Goal: Check status: Check status

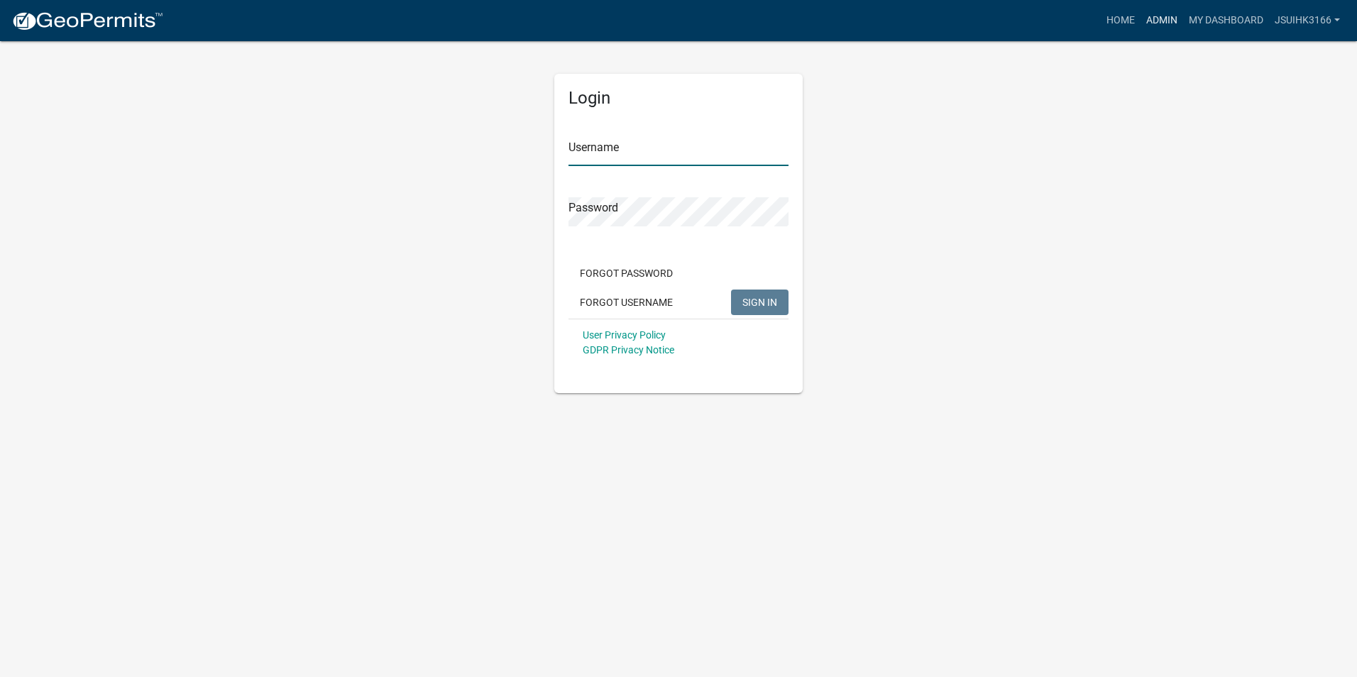
type input "Jsuihk3166"
click at [1161, 25] on link "Admin" at bounding box center [1161, 20] width 43 height 27
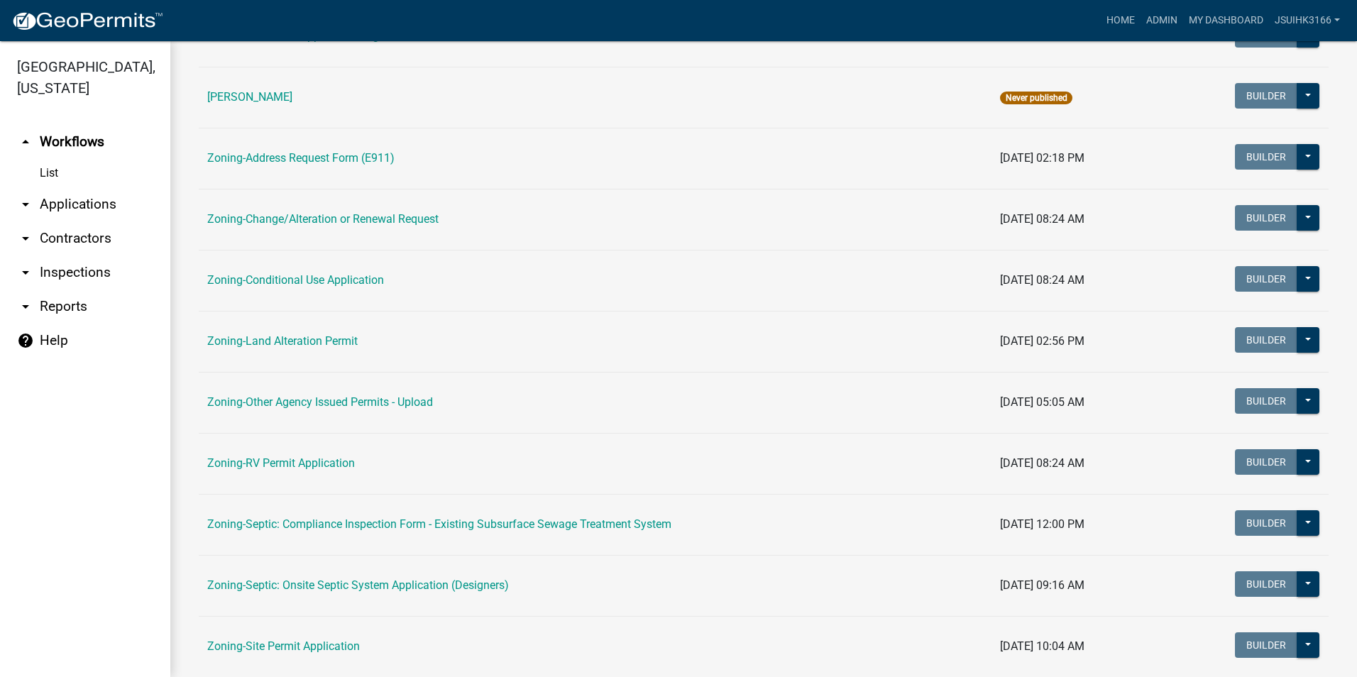
scroll to position [284, 0]
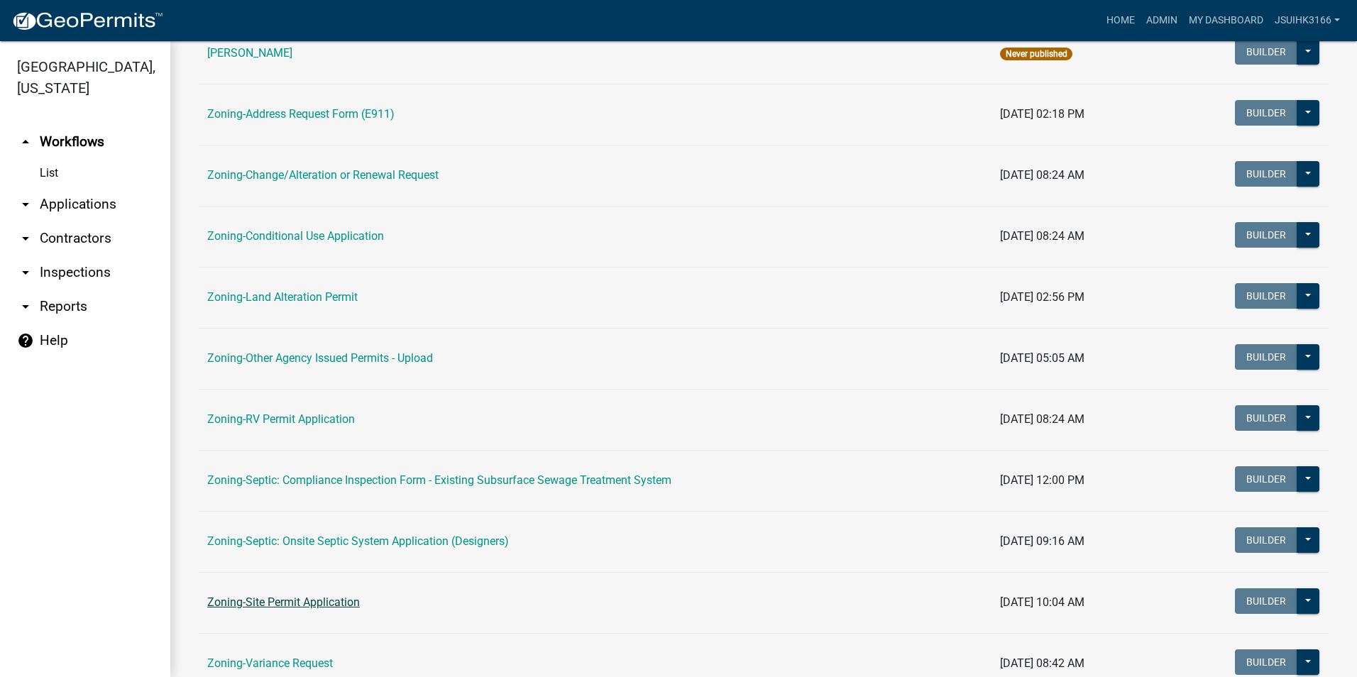
click at [304, 609] on link "Zoning-Site Permit Application" at bounding box center [283, 601] width 153 height 13
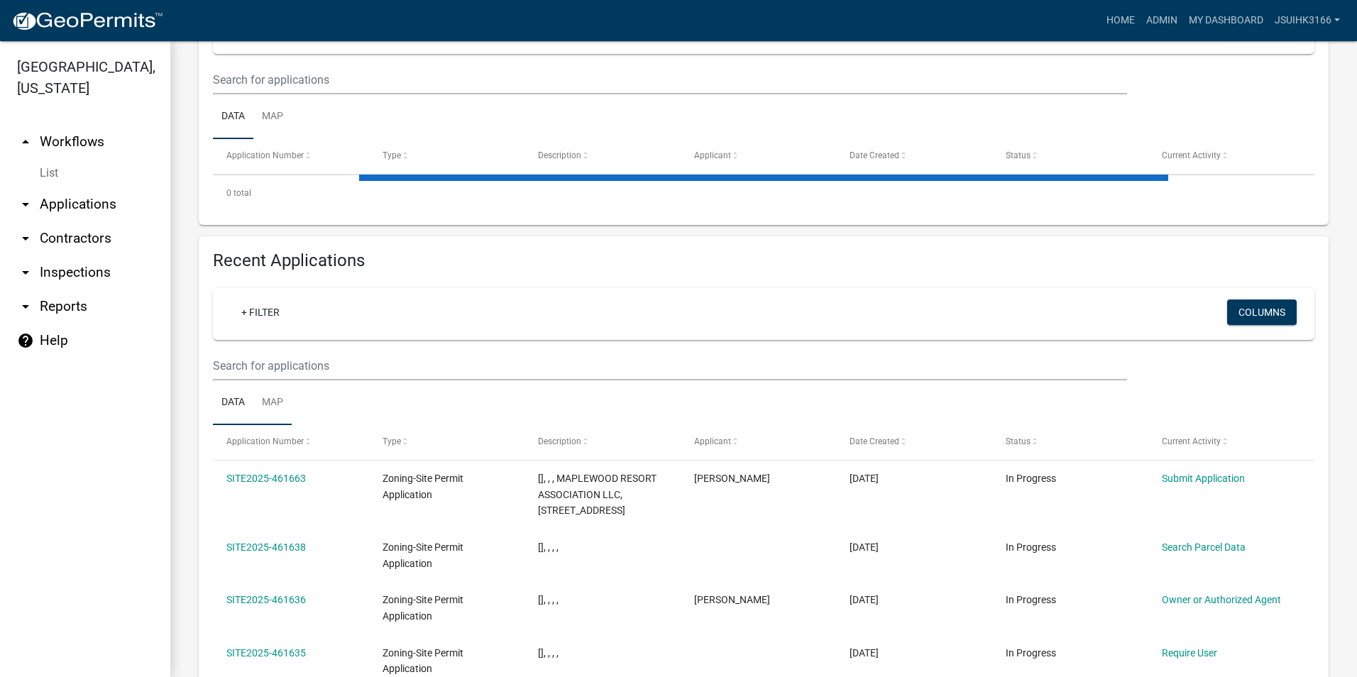
scroll to position [284, 0]
click at [271, 94] on input "text" at bounding box center [670, 79] width 914 height 29
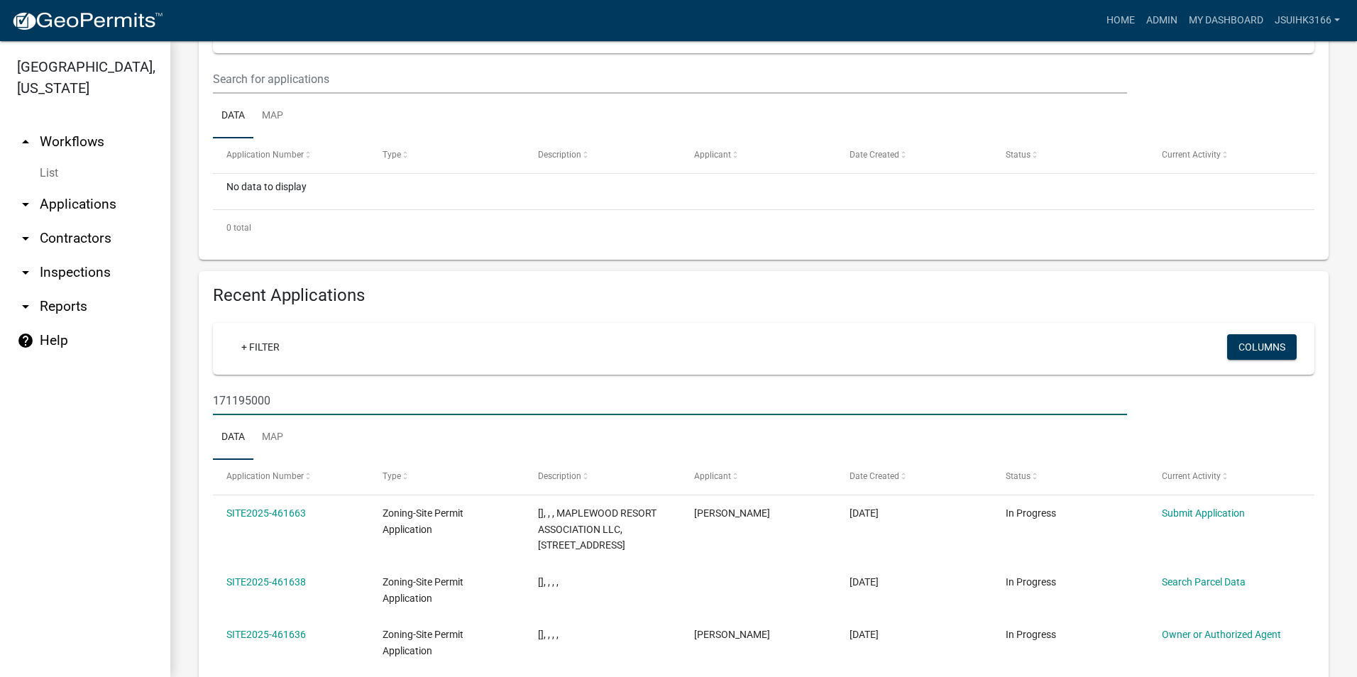
type input "171195000"
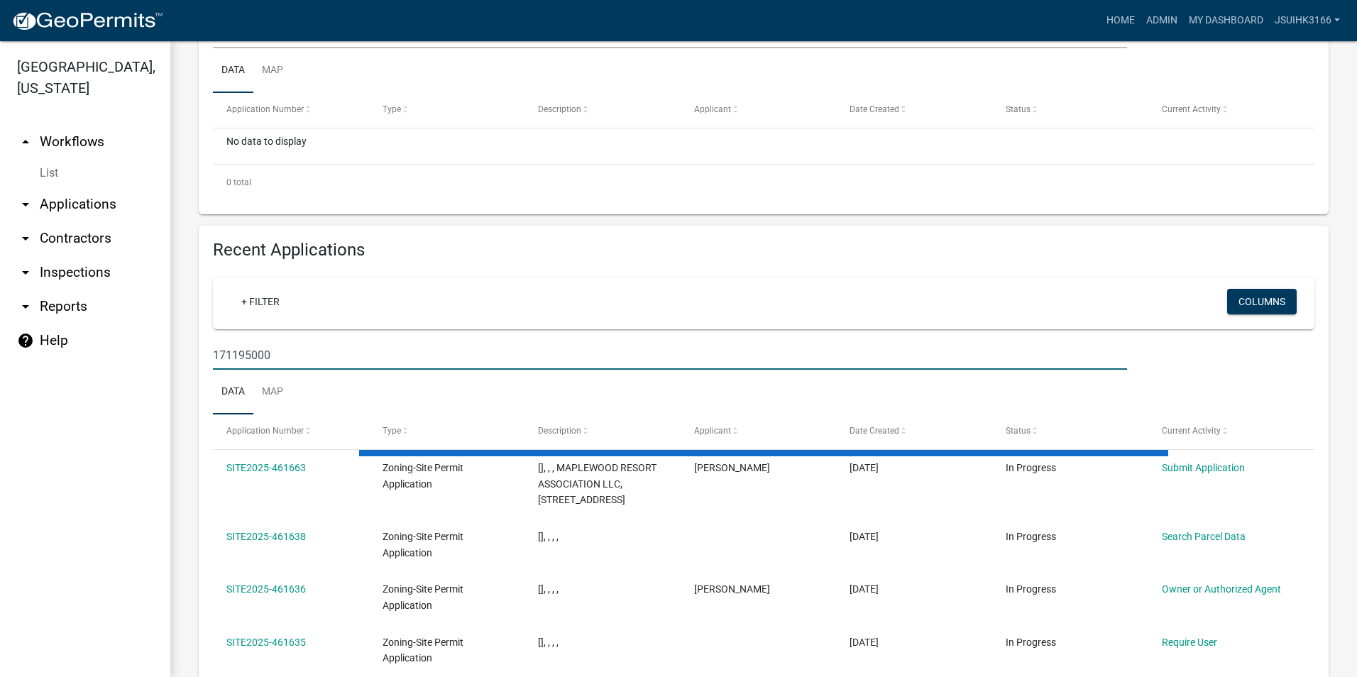
scroll to position [355, 0]
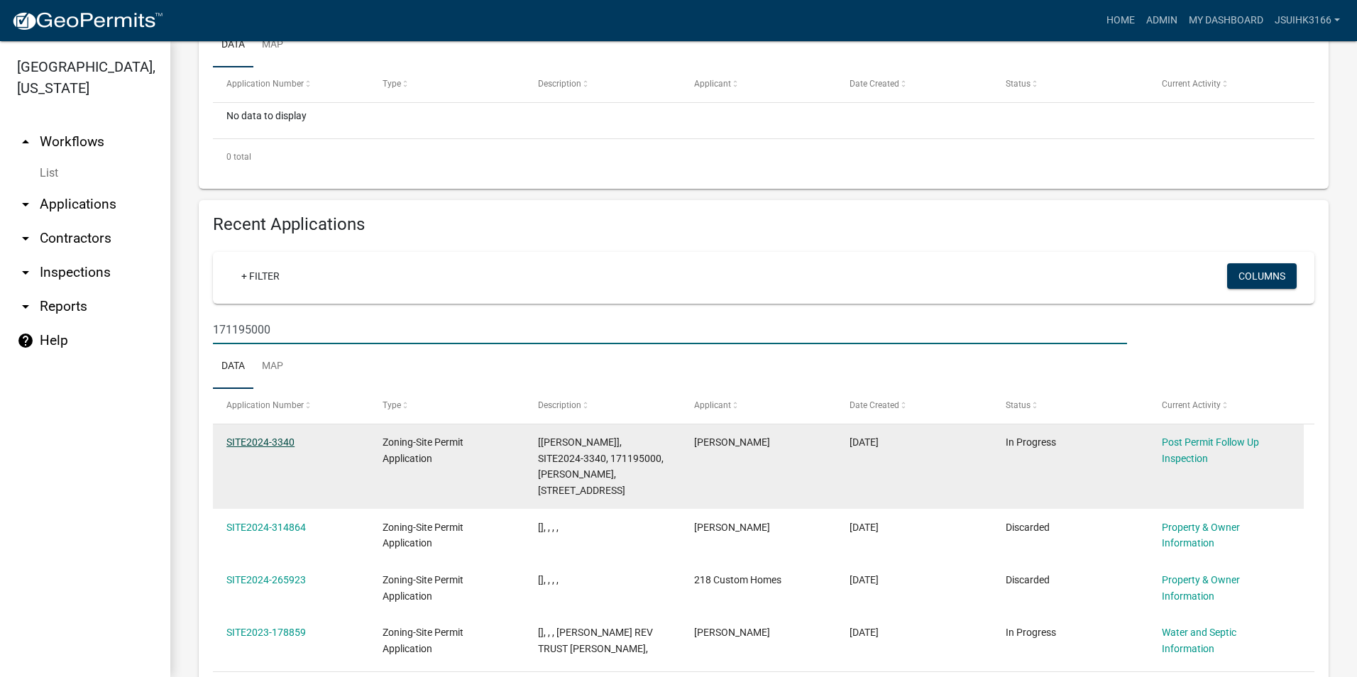
click at [273, 442] on link "SITE2024-3340" at bounding box center [260, 441] width 68 height 11
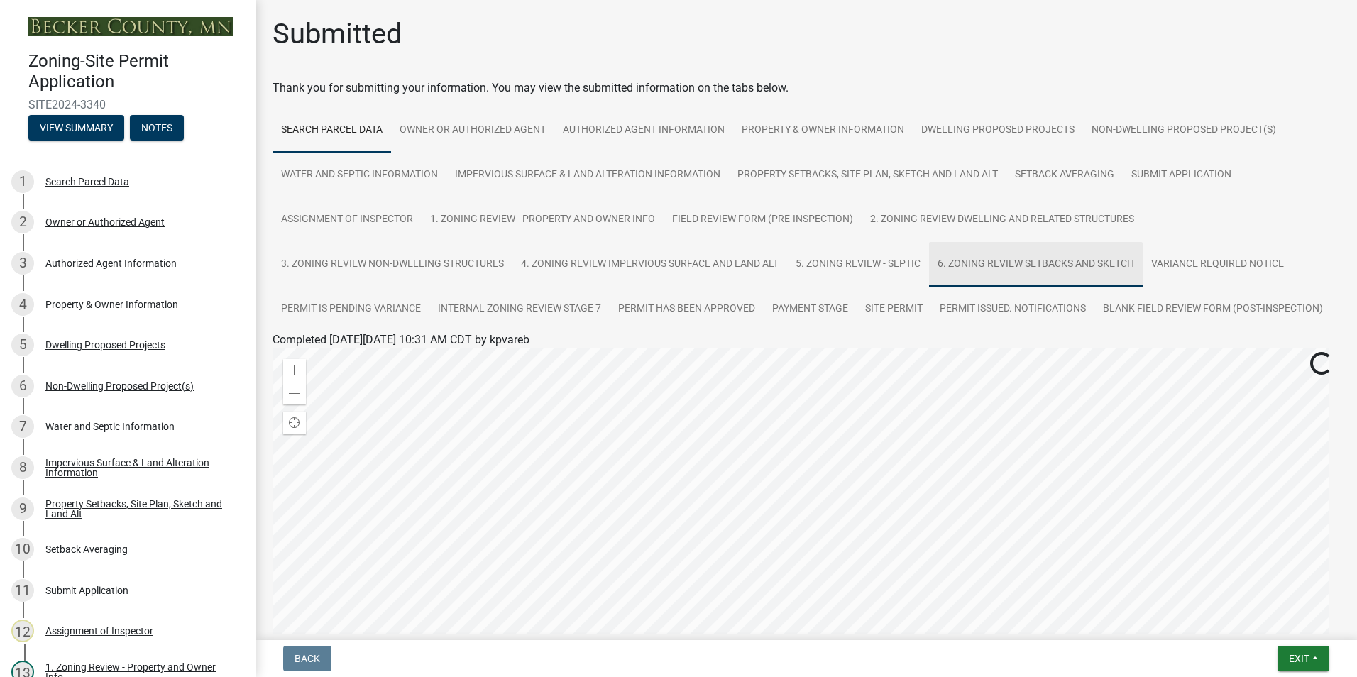
click at [998, 260] on link "6. Zoning Review Setbacks and Sketch" at bounding box center [1036, 264] width 214 height 45
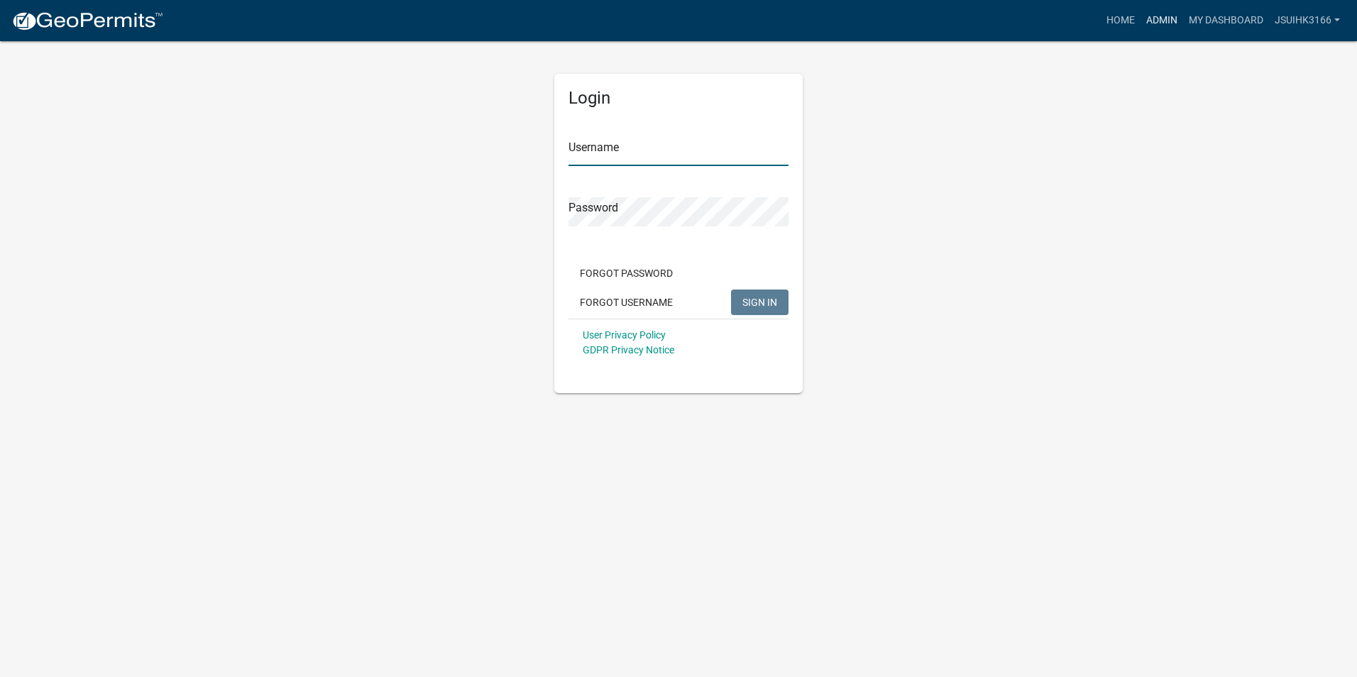
type input "Jsuihk3166"
click at [1151, 25] on link "Admin" at bounding box center [1161, 20] width 43 height 27
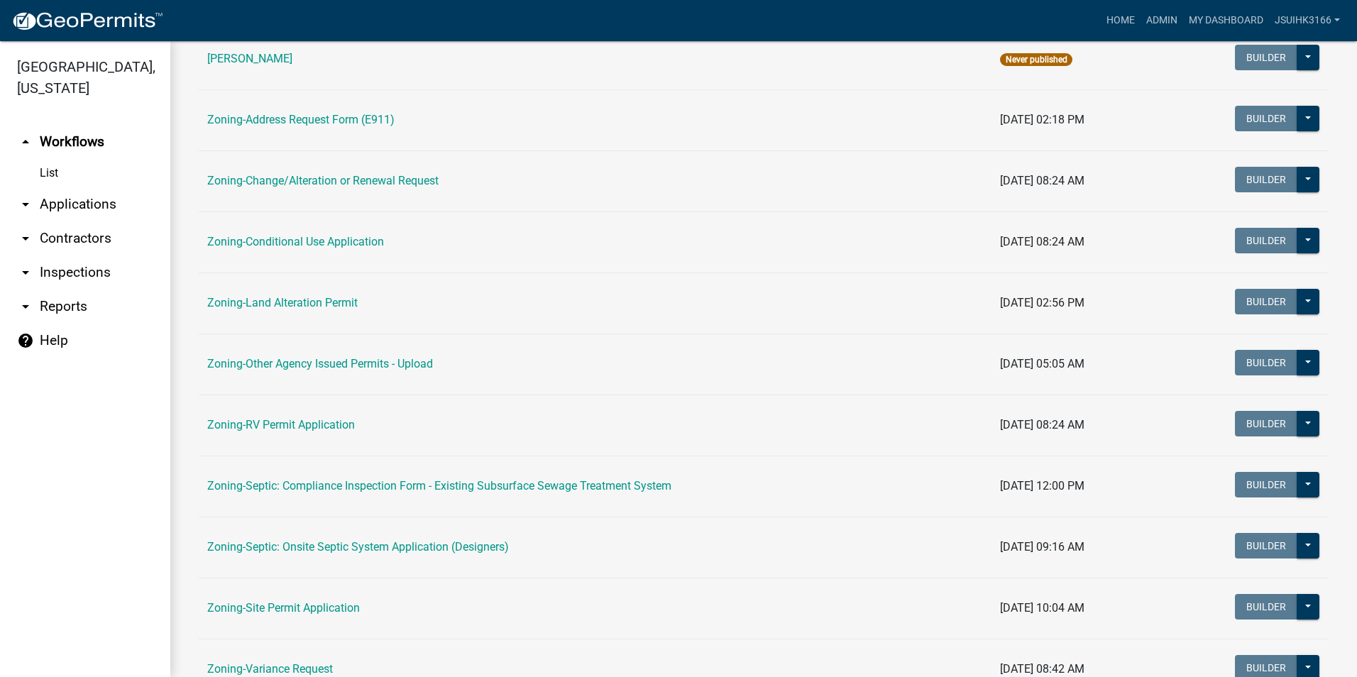
scroll to position [284, 0]
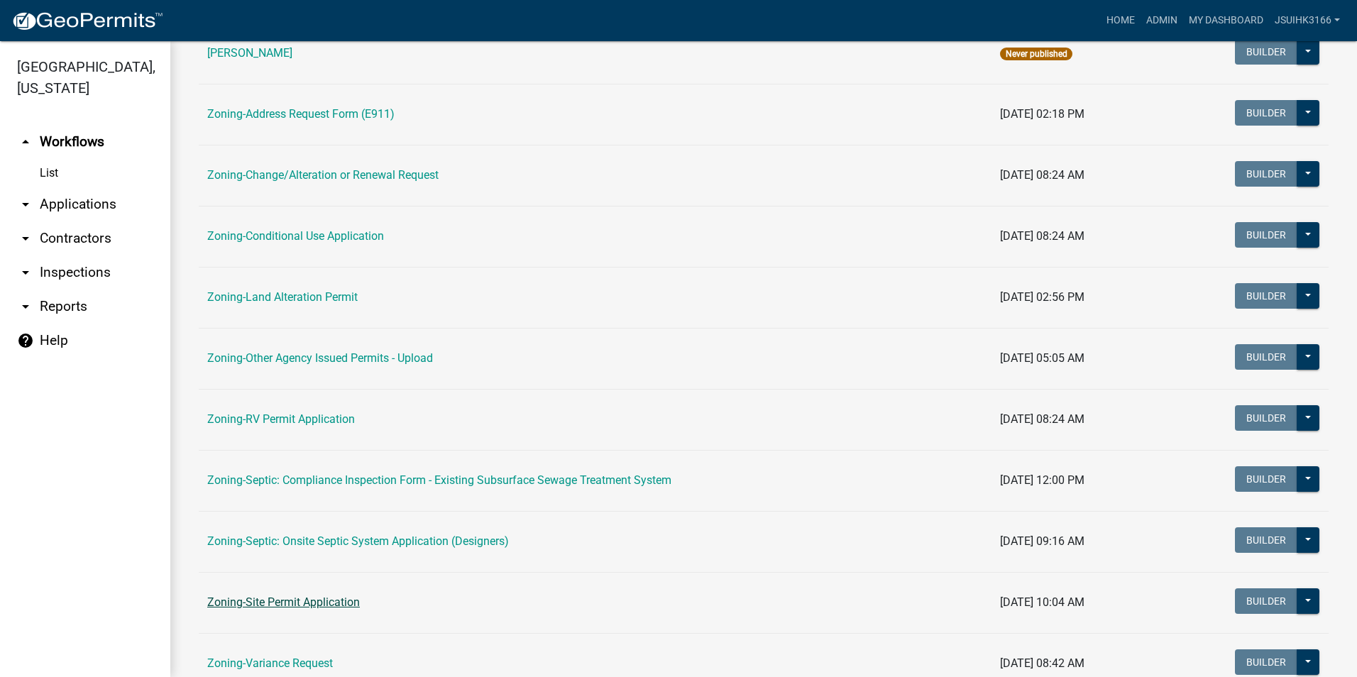
click at [292, 604] on link "Zoning-Site Permit Application" at bounding box center [283, 601] width 153 height 13
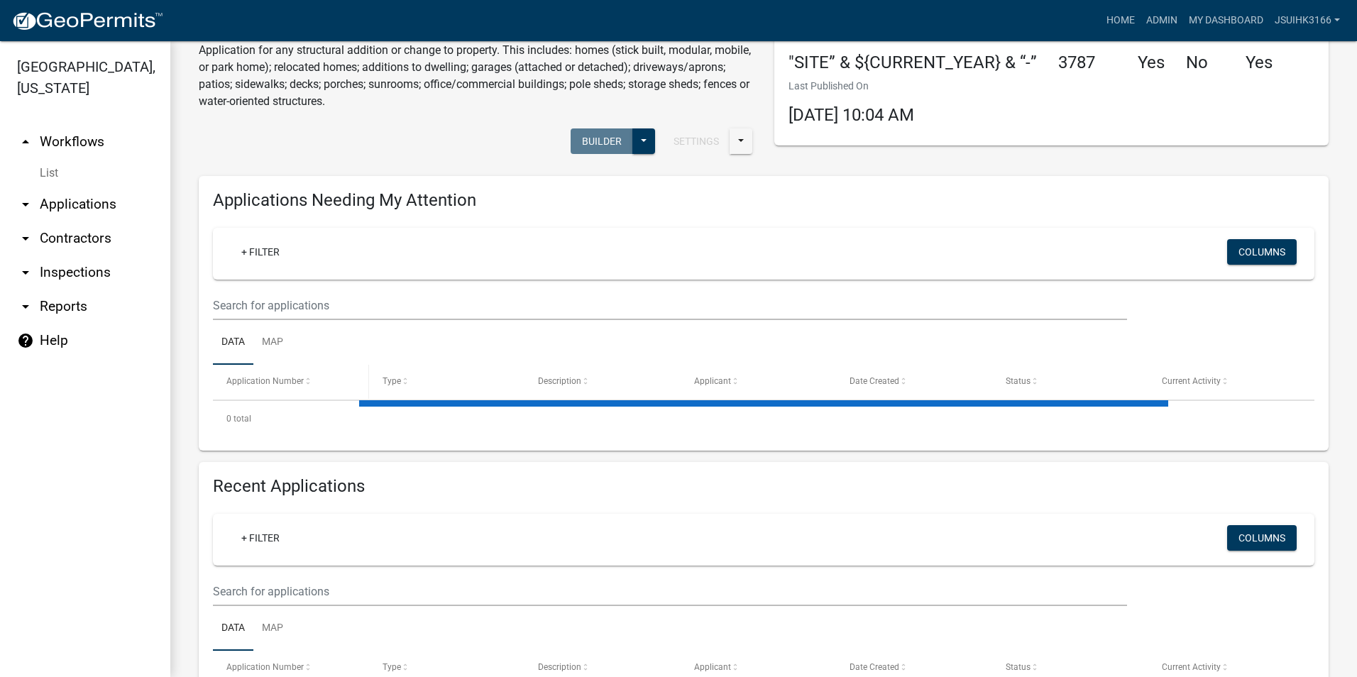
scroll to position [145, 0]
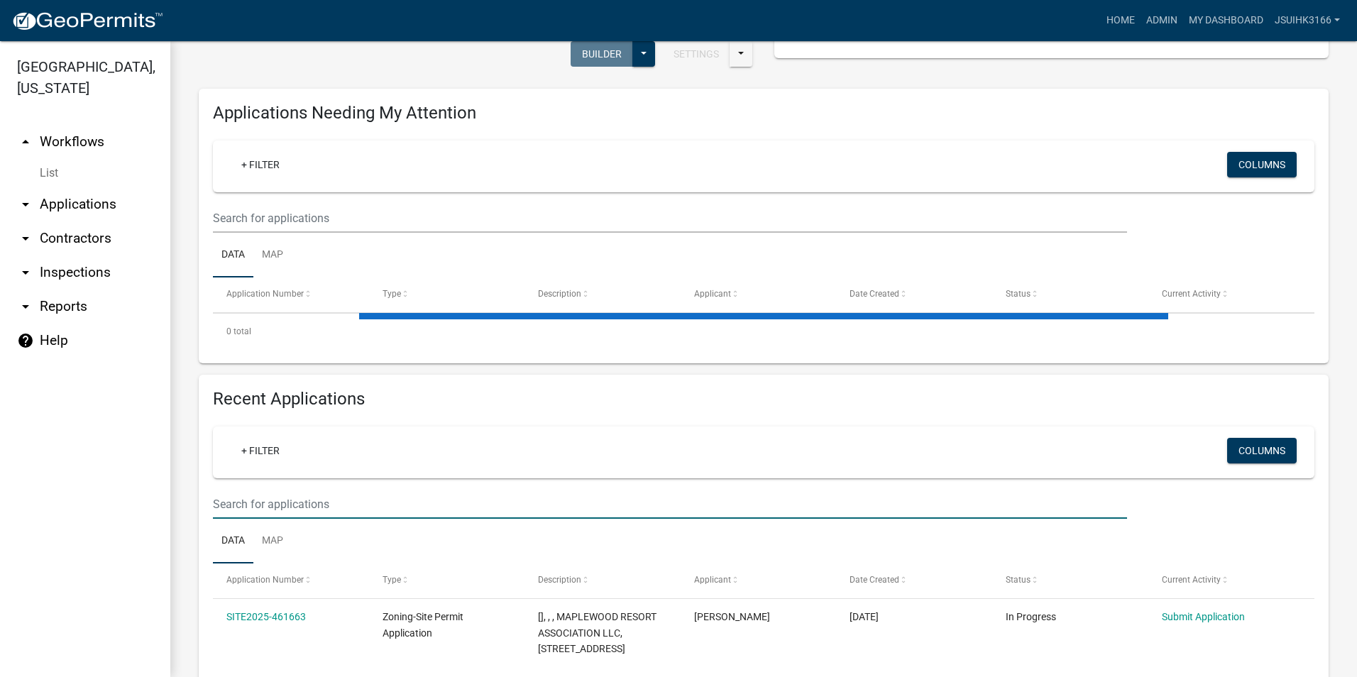
click at [270, 233] on input "text" at bounding box center [670, 218] width 914 height 29
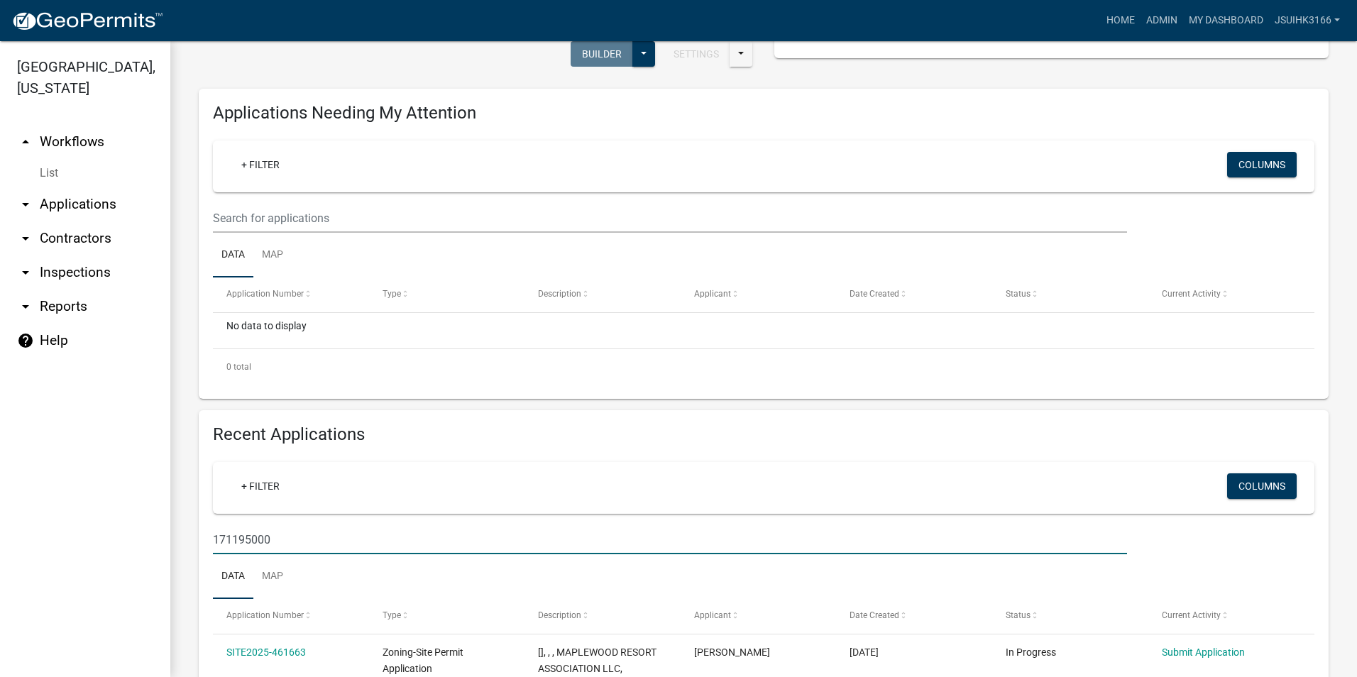
type input "171195000"
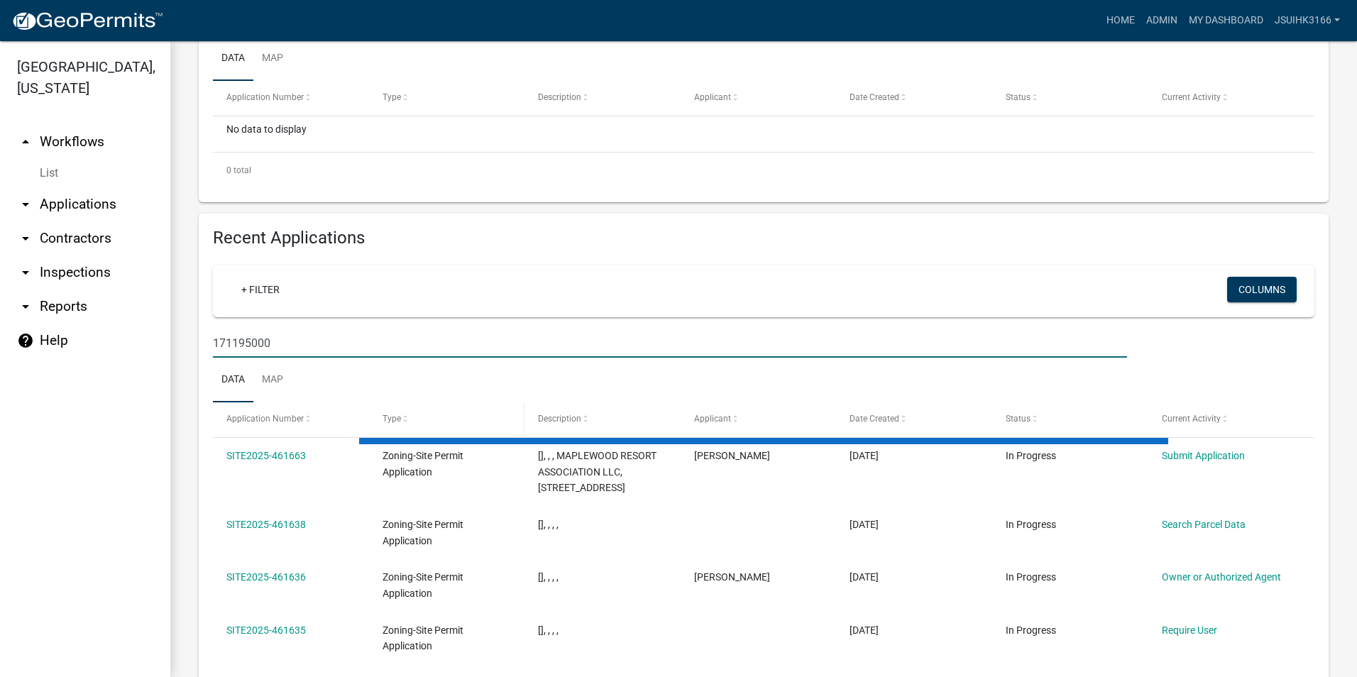
scroll to position [358, 0]
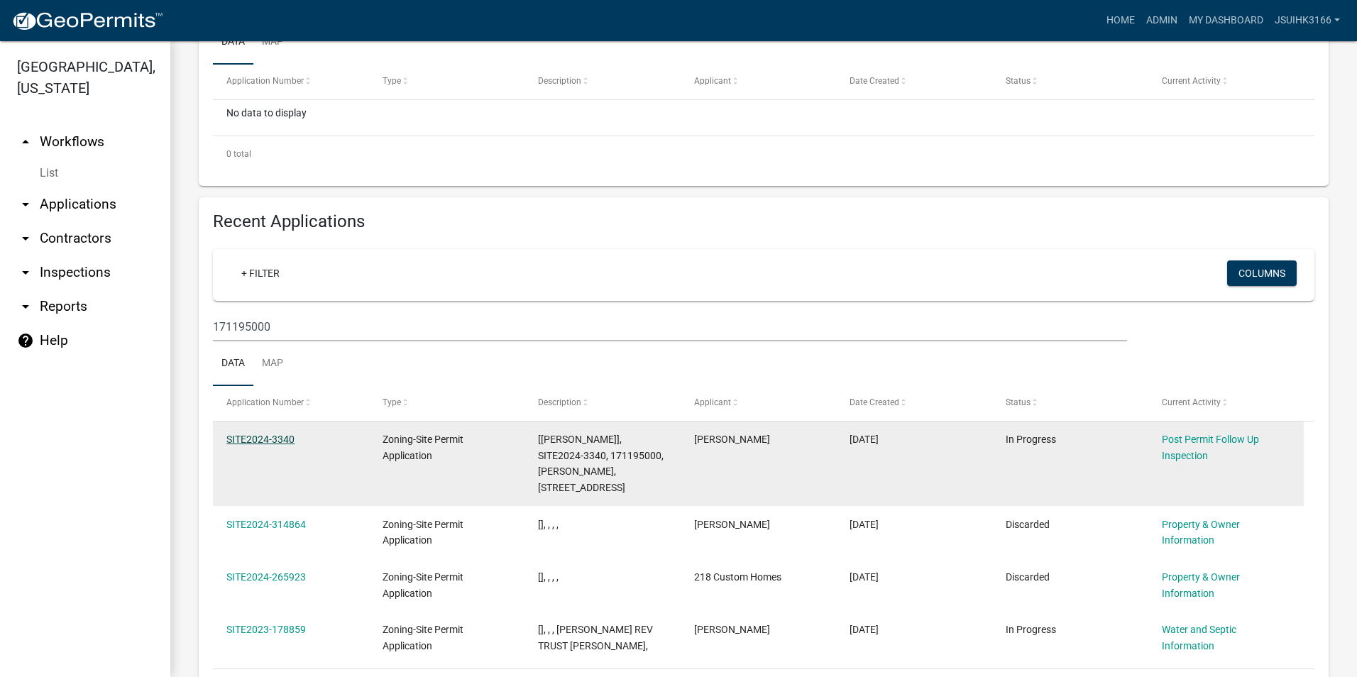
click at [273, 435] on link "SITE2024-3340" at bounding box center [260, 438] width 68 height 11
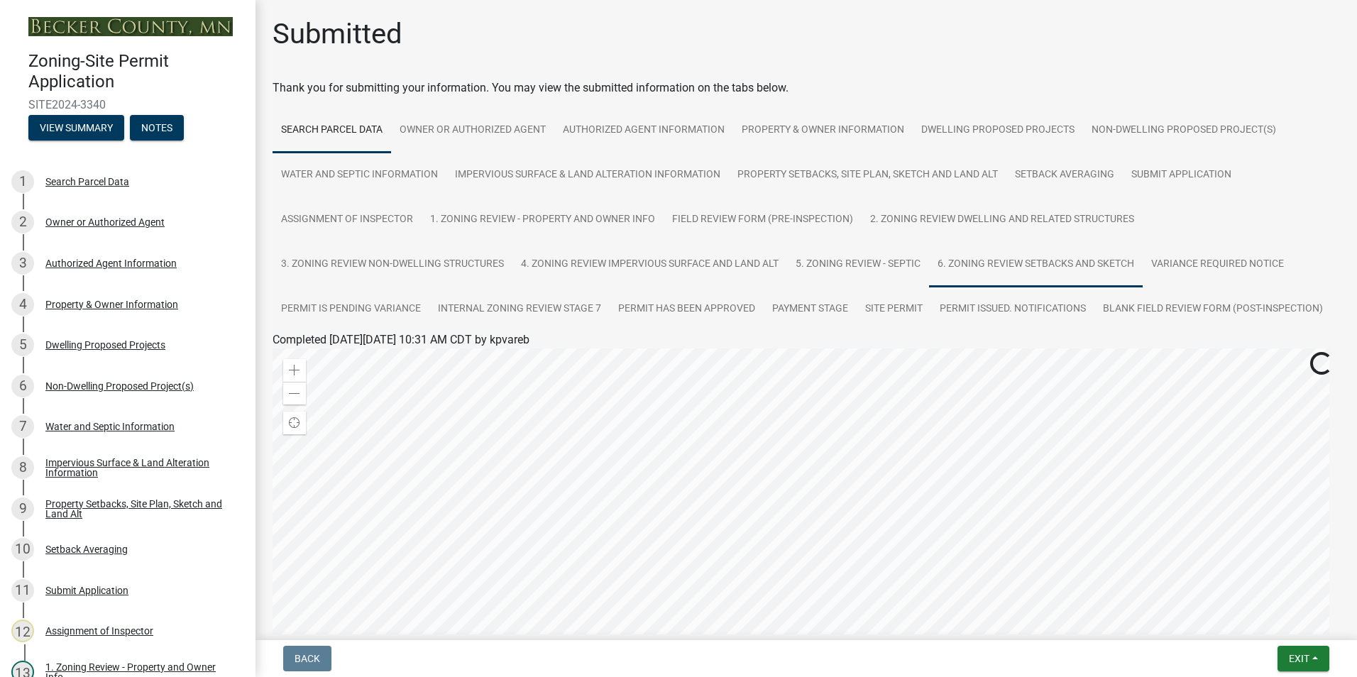
click at [1009, 261] on link "6. Zoning Review Setbacks and Sketch" at bounding box center [1036, 264] width 214 height 45
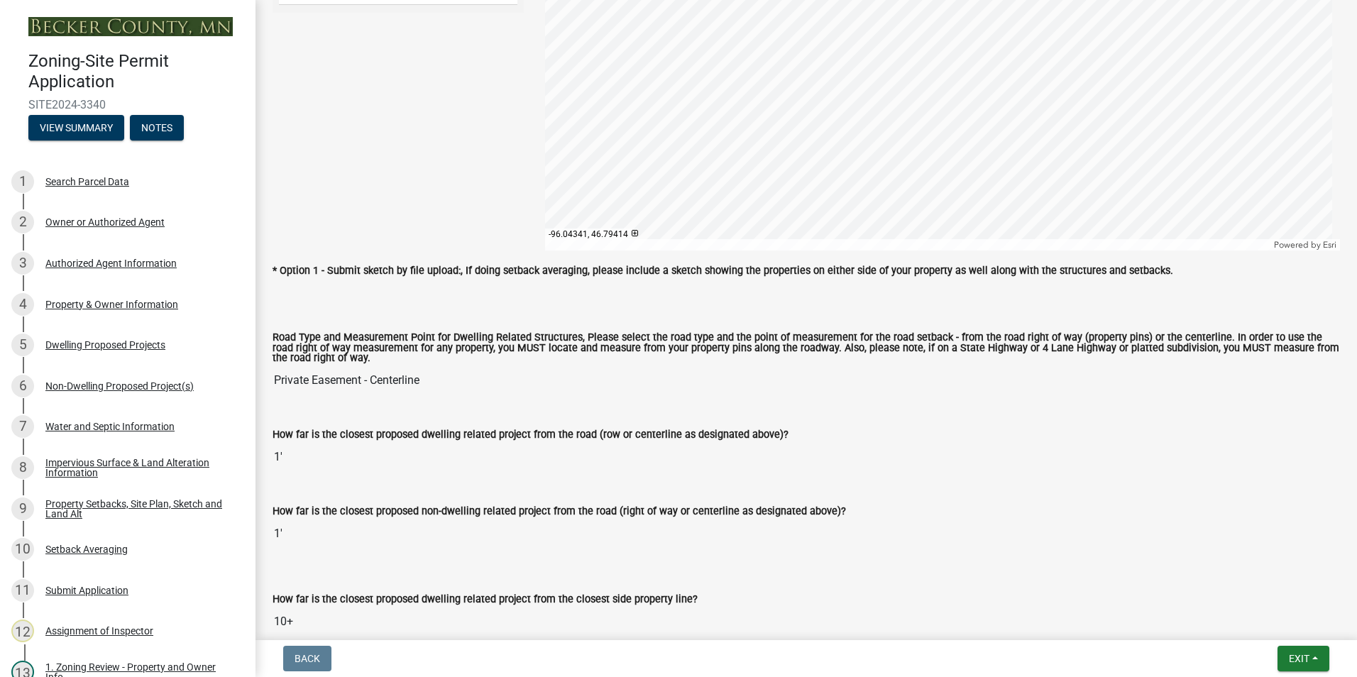
scroll to position [1135, 0]
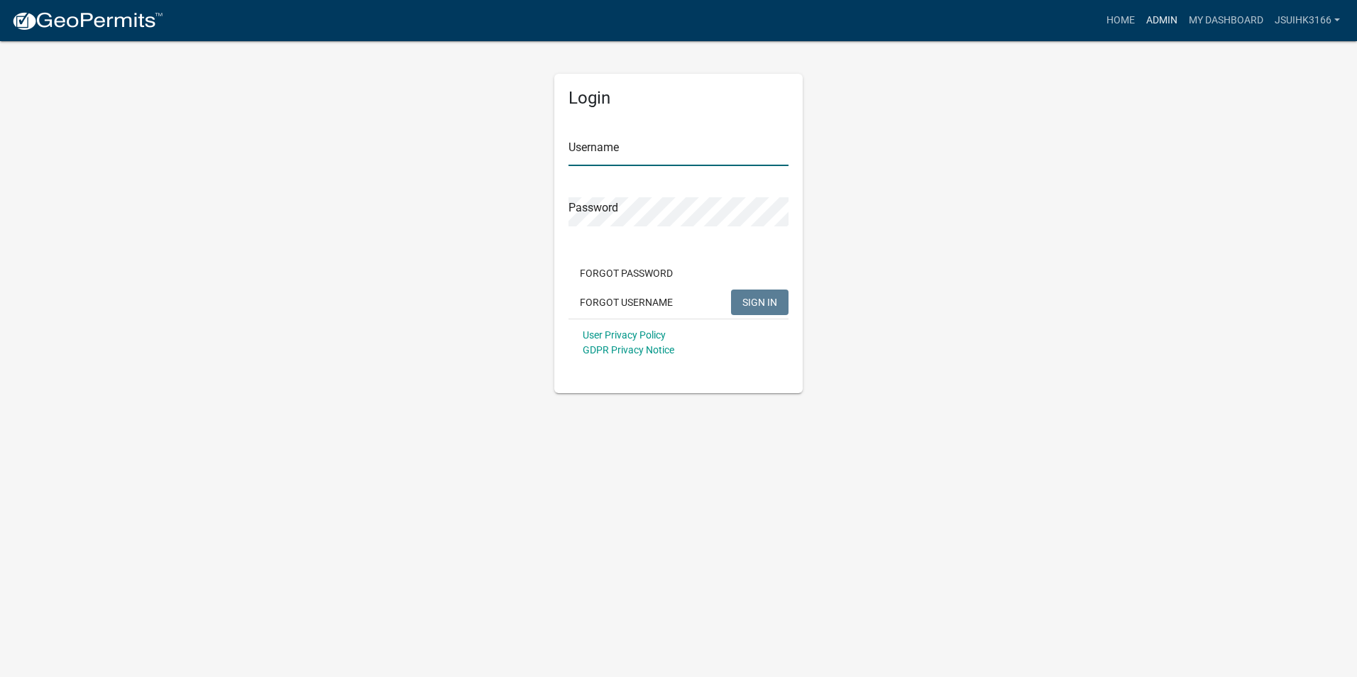
type input "Jsuihk3166"
click at [1157, 20] on link "Admin" at bounding box center [1161, 20] width 43 height 27
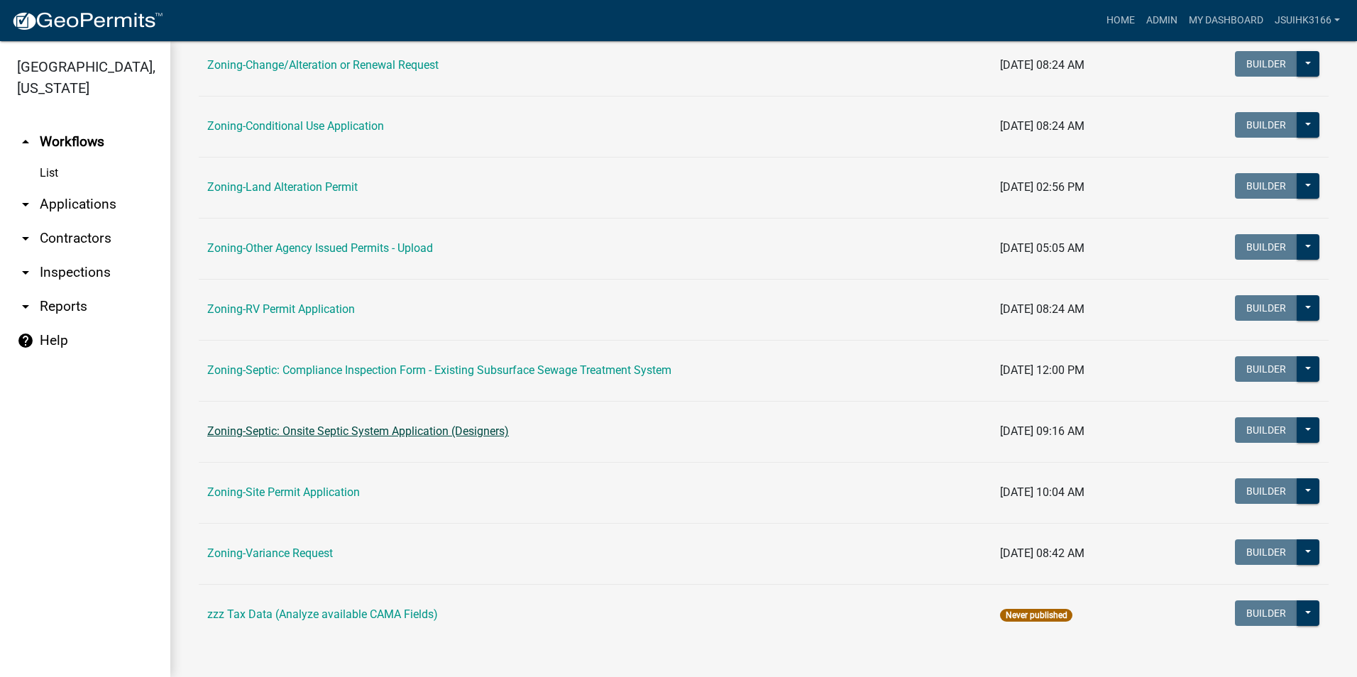
scroll to position [402, 0]
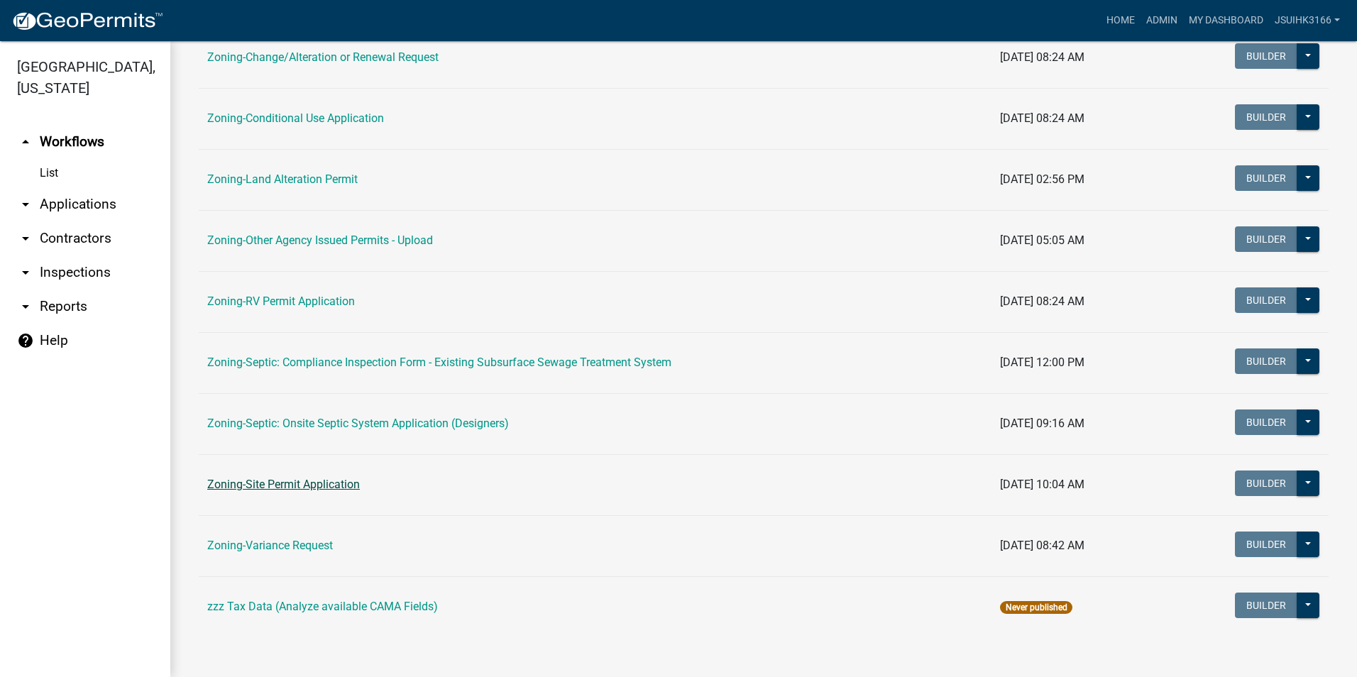
click at [291, 482] on link "Zoning-Site Permit Application" at bounding box center [283, 483] width 153 height 13
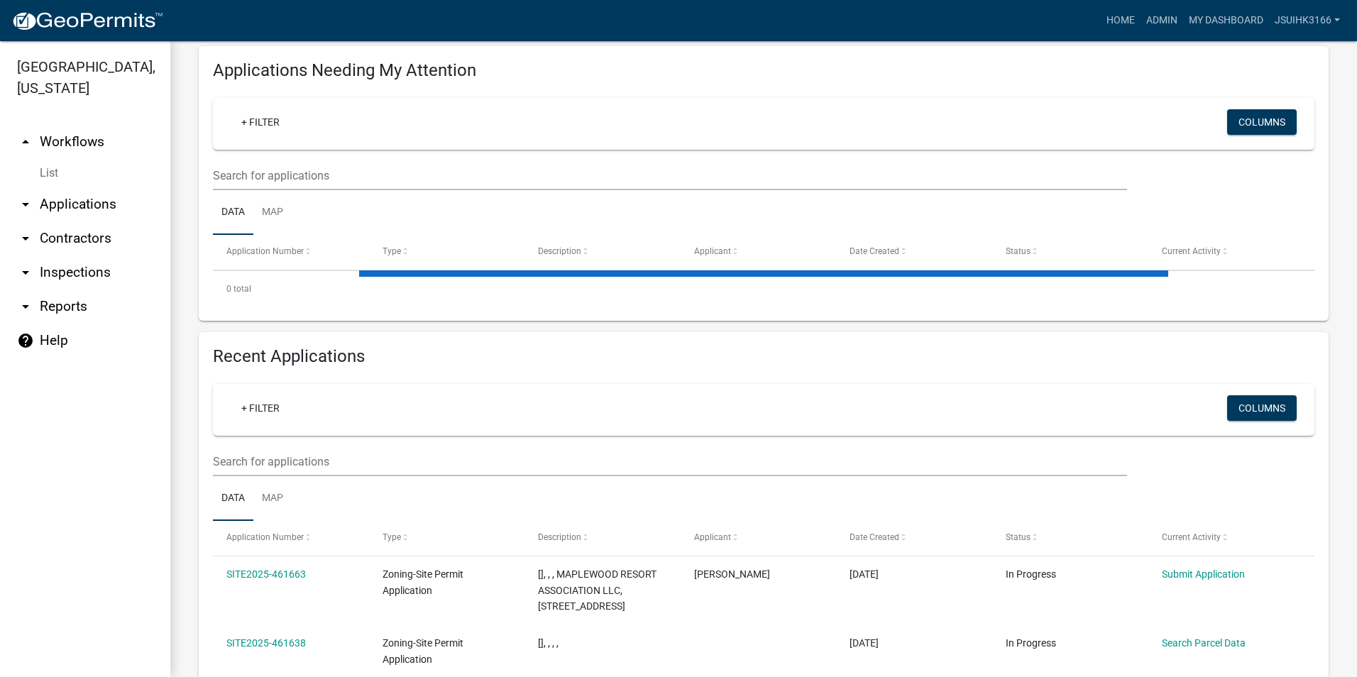
scroll to position [213, 0]
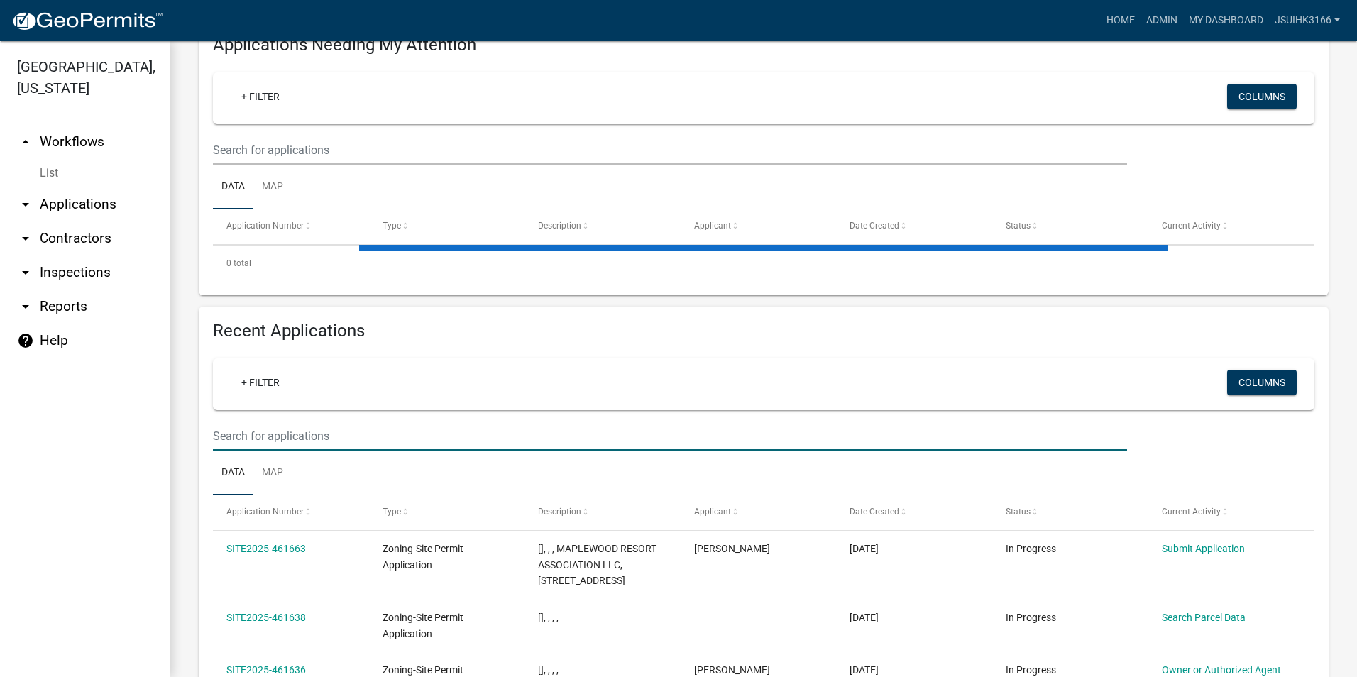
click at [272, 165] on input "text" at bounding box center [670, 150] width 914 height 29
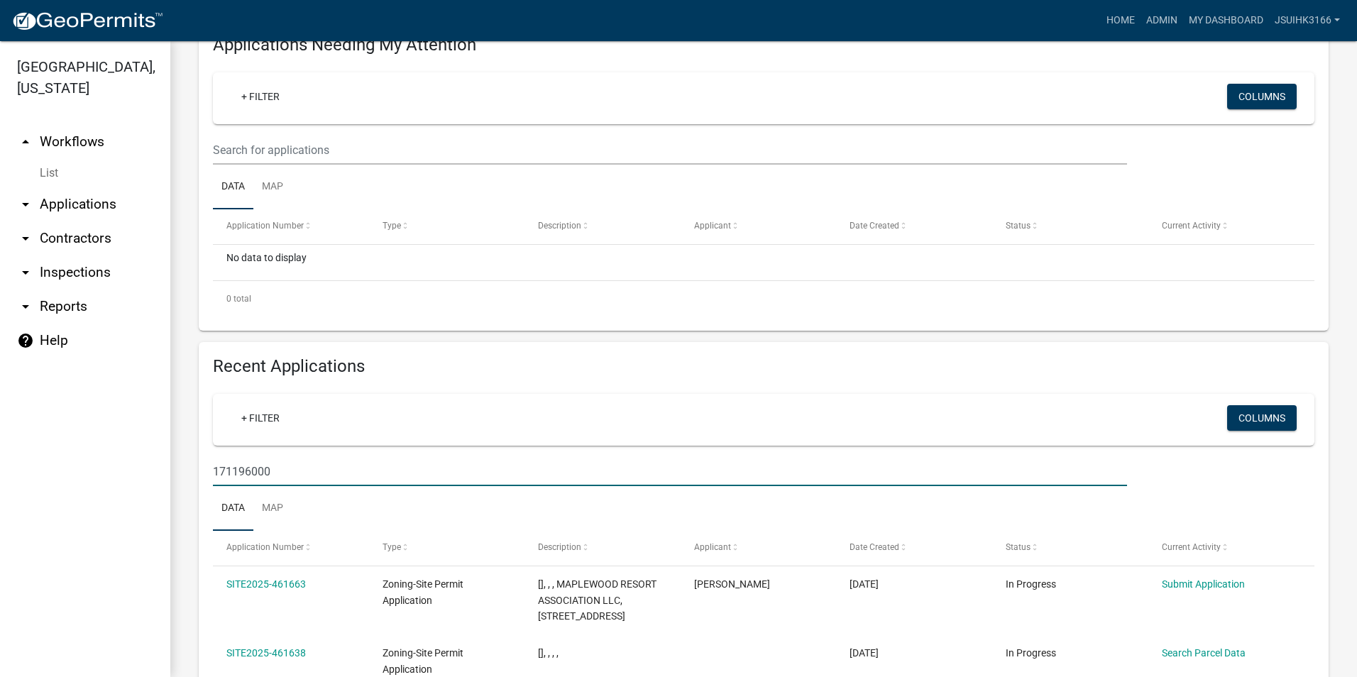
type input "171196000"
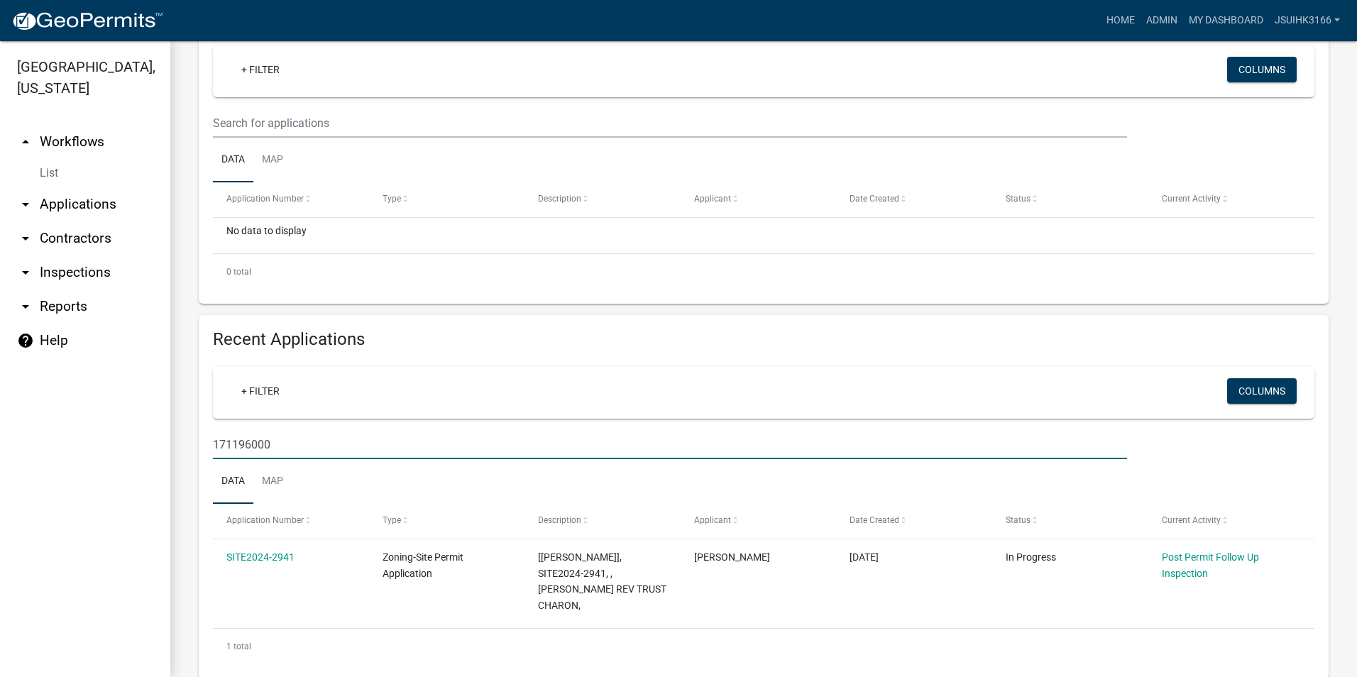
scroll to position [253, 0]
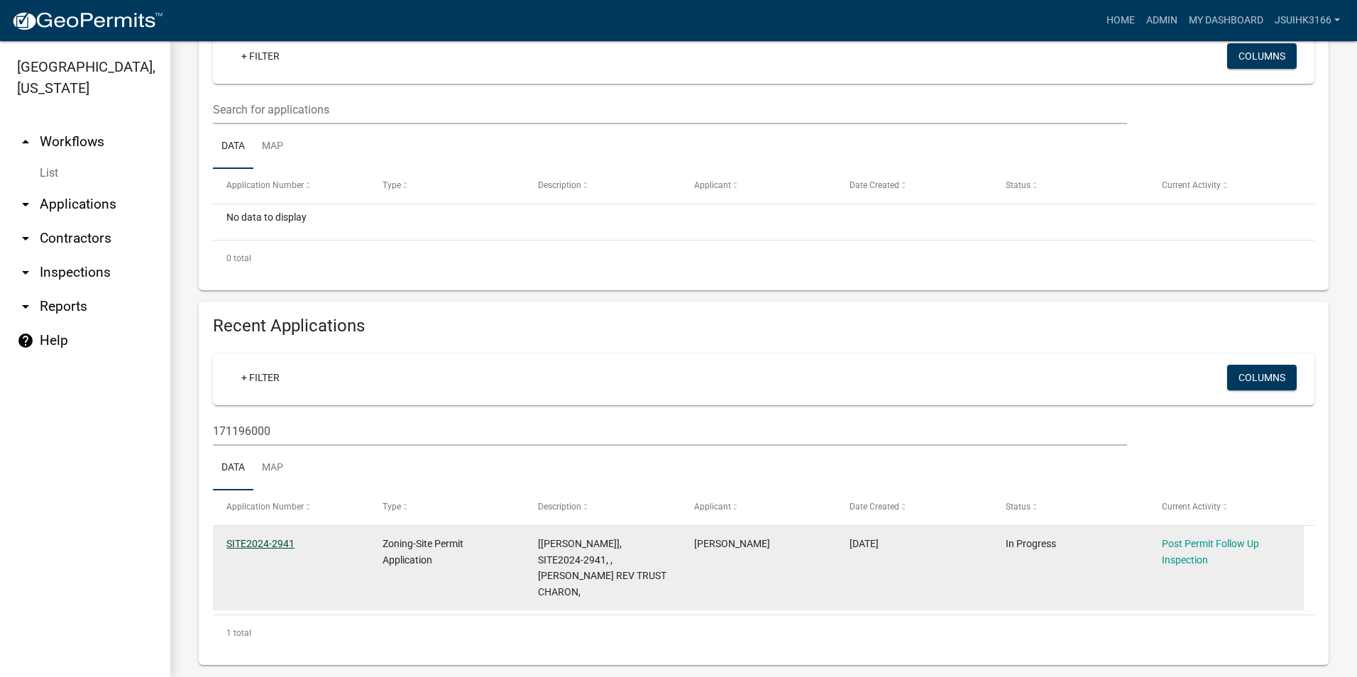
click at [255, 541] on link "SITE2024-2941" at bounding box center [260, 543] width 68 height 11
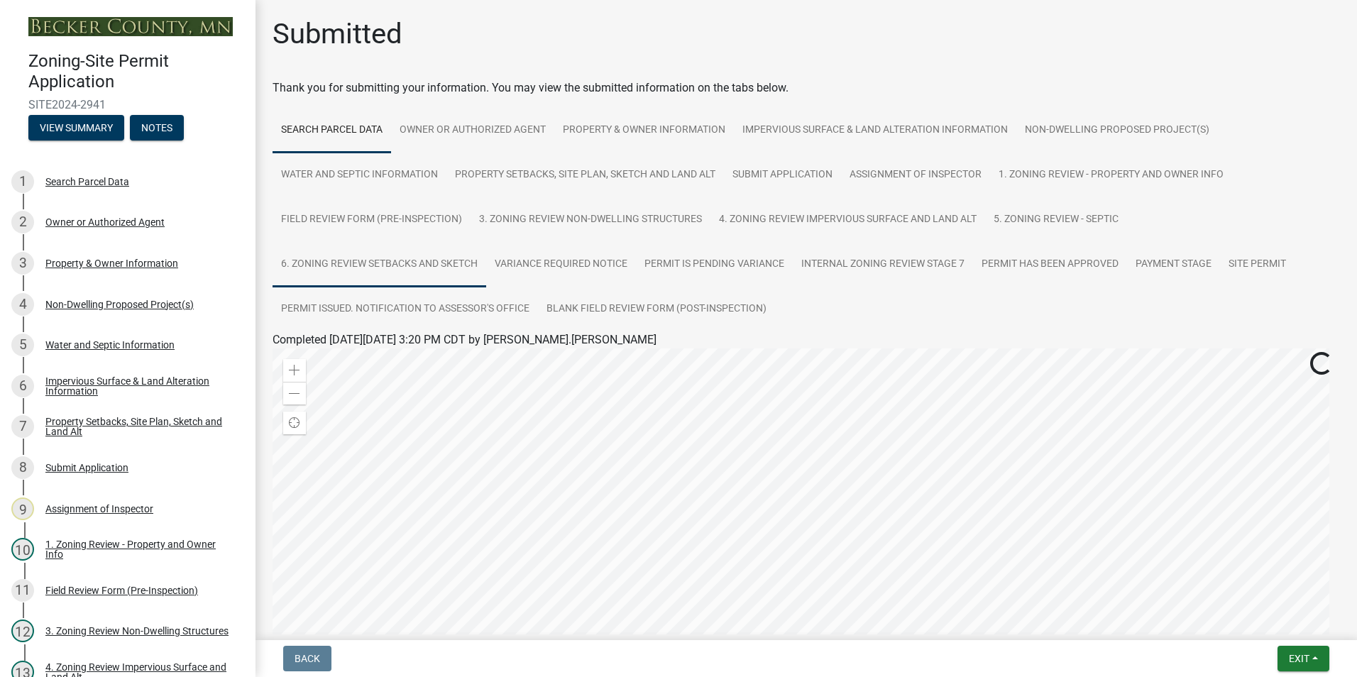
click at [421, 266] on link "6. Zoning Review Setbacks and Sketch" at bounding box center [379, 264] width 214 height 45
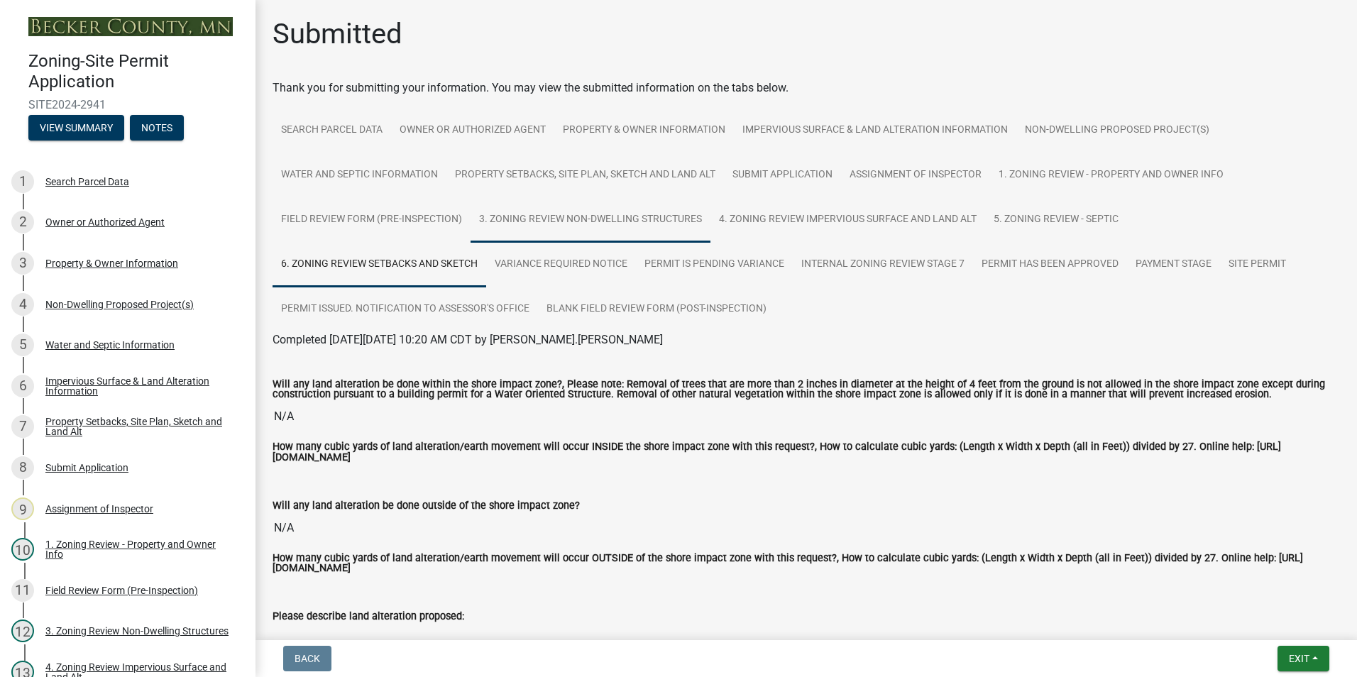
click at [539, 219] on link "3. Zoning Review Non-Dwelling Structures" at bounding box center [590, 219] width 240 height 45
